Goal: Information Seeking & Learning: Learn about a topic

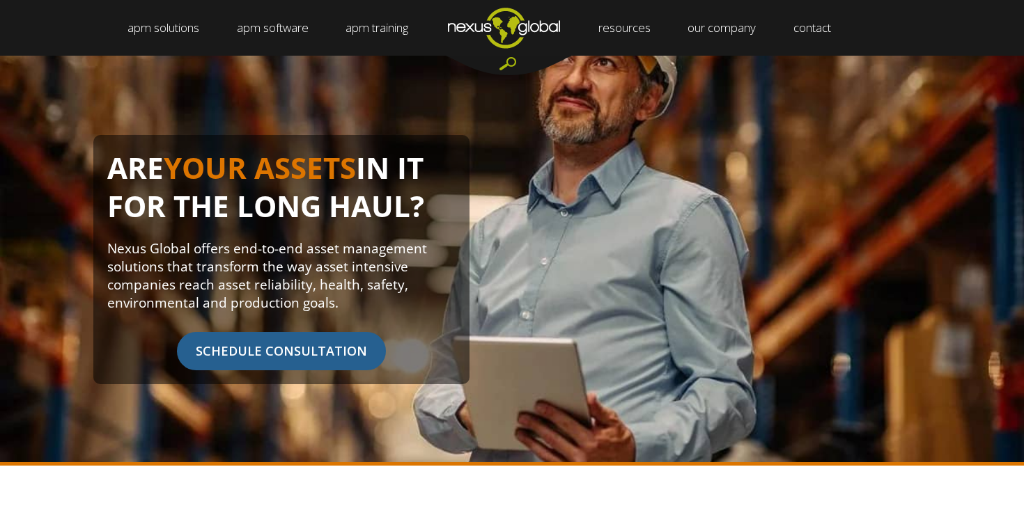
scroll to position [69, 0]
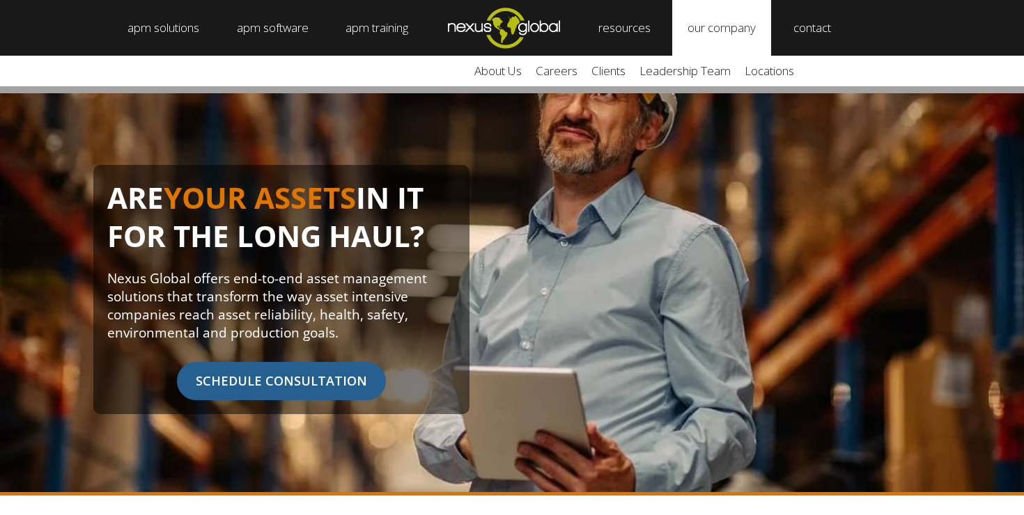
click at [743, 36] on link "our company" at bounding box center [721, 28] width 99 height 56
click at [529, 72] on link "about us" at bounding box center [497, 71] width 61 height 31
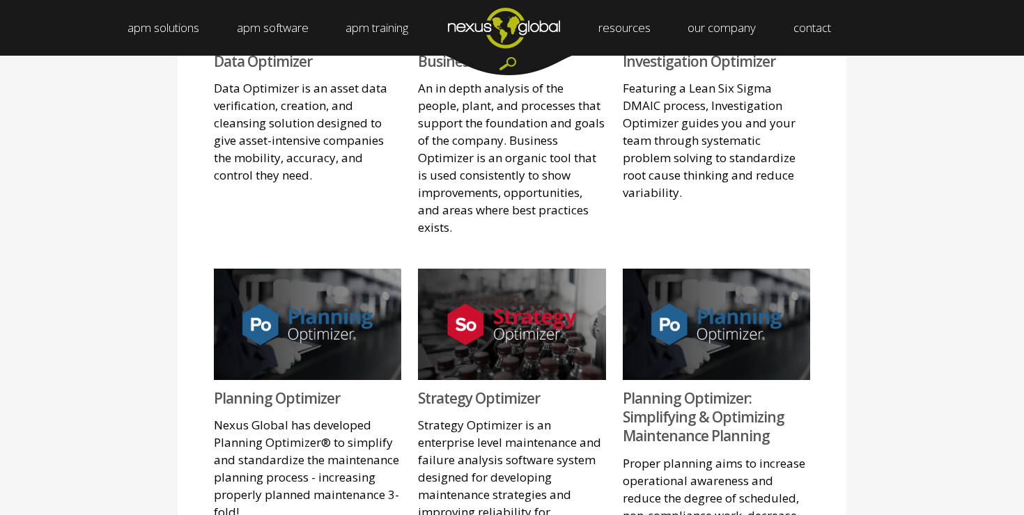
scroll to position [1736, 0]
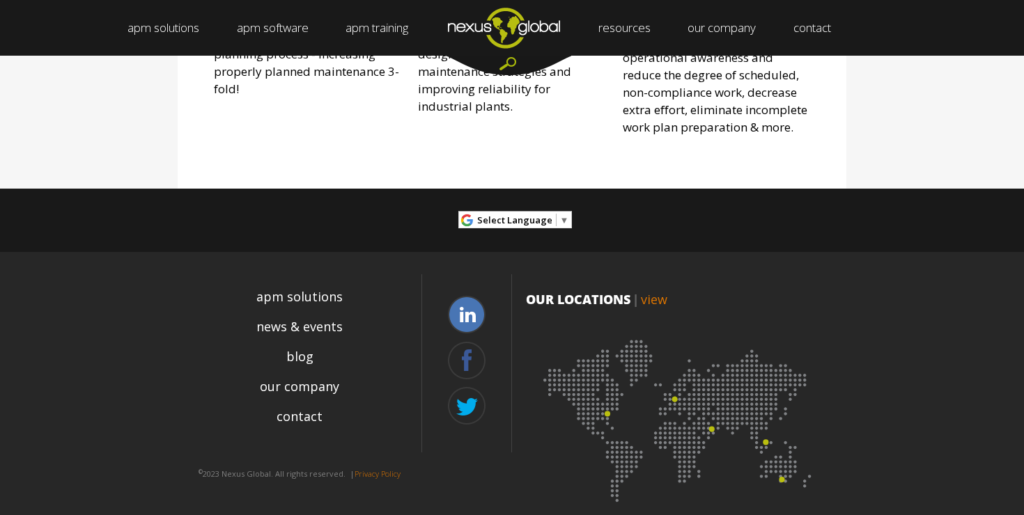
click at [468, 296] on link at bounding box center [467, 315] width 38 height 38
